Goal: Check status

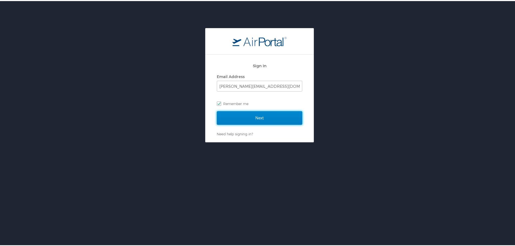
click at [262, 117] on input "Next" at bounding box center [259, 117] width 85 height 14
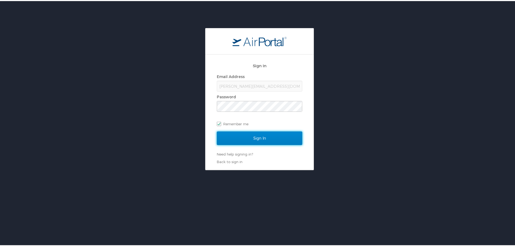
click at [244, 138] on input "Sign In" at bounding box center [259, 138] width 85 height 14
